Goal: Information Seeking & Learning: Find specific fact

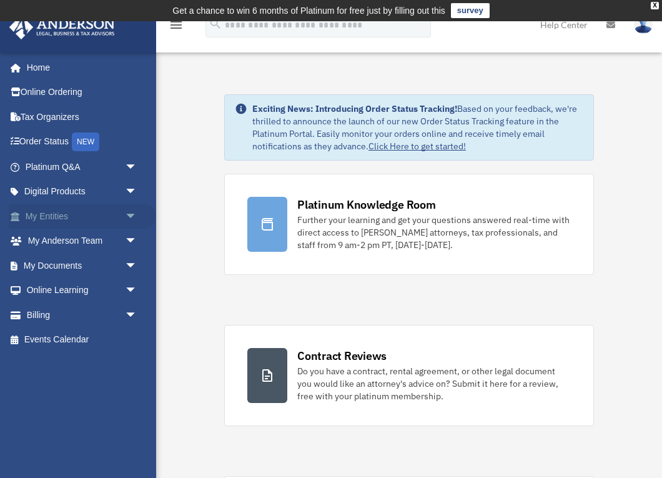
click at [125, 214] on span "arrow_drop_down" at bounding box center [137, 217] width 25 height 26
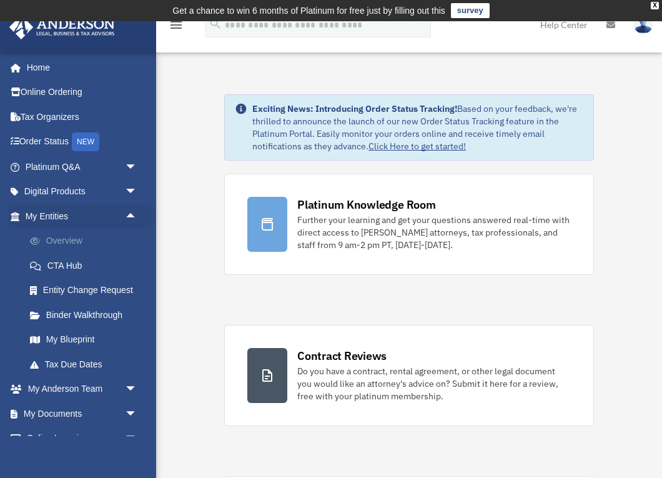
click at [67, 249] on link "Overview" at bounding box center [86, 241] width 139 height 25
click at [61, 241] on link "Overview" at bounding box center [86, 241] width 139 height 25
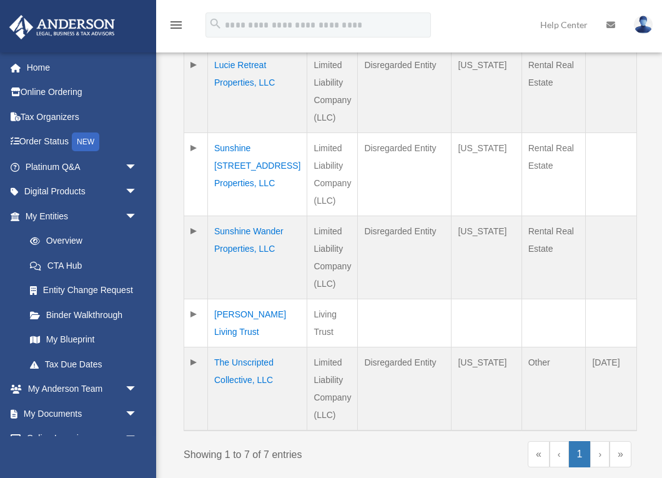
scroll to position [581, 0]
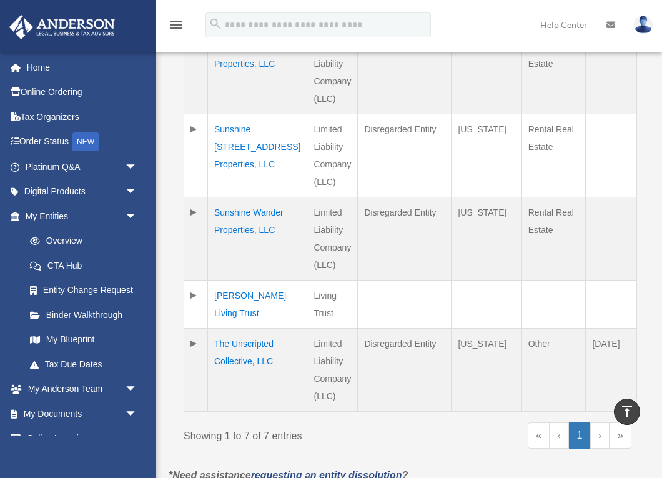
click at [237, 370] on td "The Unscripted Collective, LLC" at bounding box center [257, 370] width 99 height 84
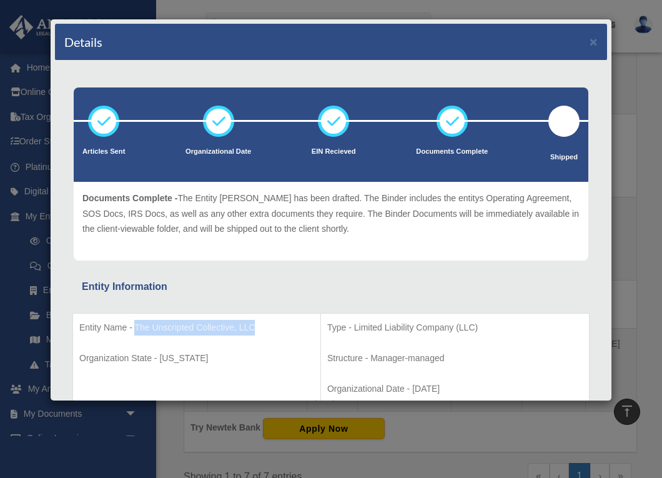
drag, startPoint x: 256, startPoint y: 329, endPoint x: 134, endPoint y: 329, distance: 121.9
click at [134, 329] on p "Entity Name - The Unscripted Collective, LLC" at bounding box center [196, 328] width 235 height 16
copy p "The Unscripted Collective, LLC"
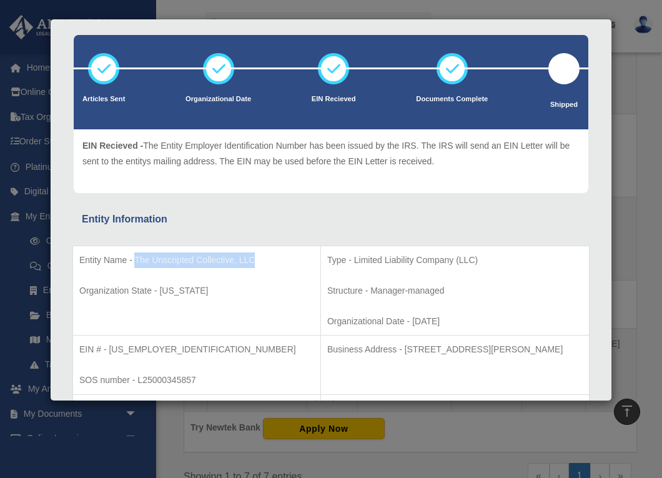
scroll to position [111, 0]
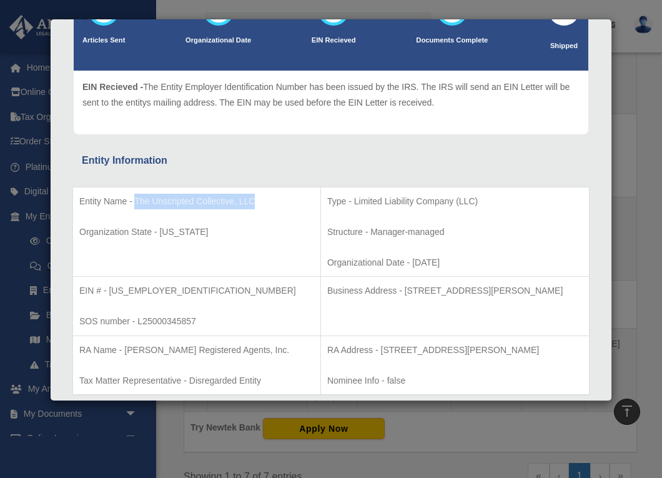
drag, startPoint x: 367, startPoint y: 291, endPoint x: 574, endPoint y: 292, distance: 206.8
click at [574, 292] on p "Business Address - [STREET_ADDRESS][PERSON_NAME]" at bounding box center [455, 291] width 256 height 16
copy p "[STREET_ADDRESS][PERSON_NAME]"
